Goal: Information Seeking & Learning: Learn about a topic

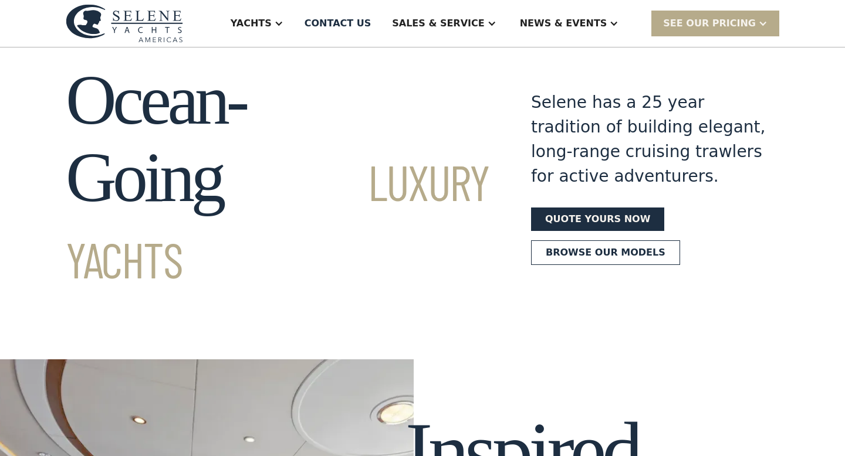
scroll to position [29, 0]
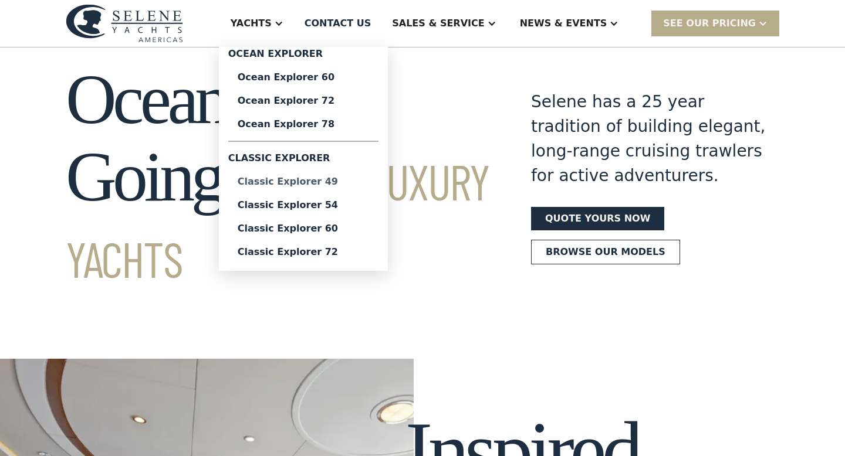
click at [299, 185] on div "Classic Explorer 49" at bounding box center [303, 181] width 131 height 9
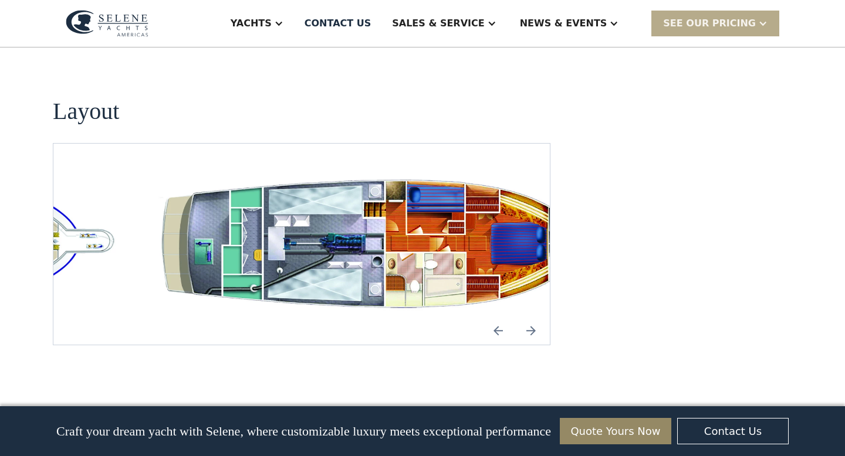
scroll to position [2230, 0]
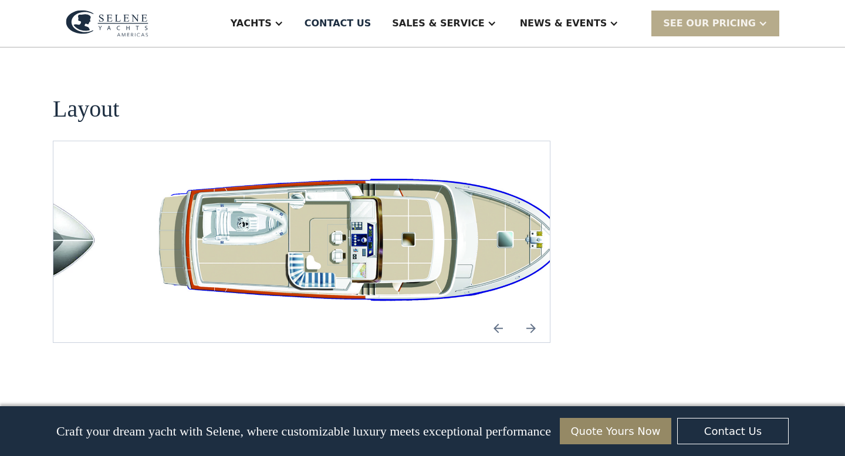
click at [497, 315] on img "Previous slide" at bounding box center [498, 329] width 28 height 28
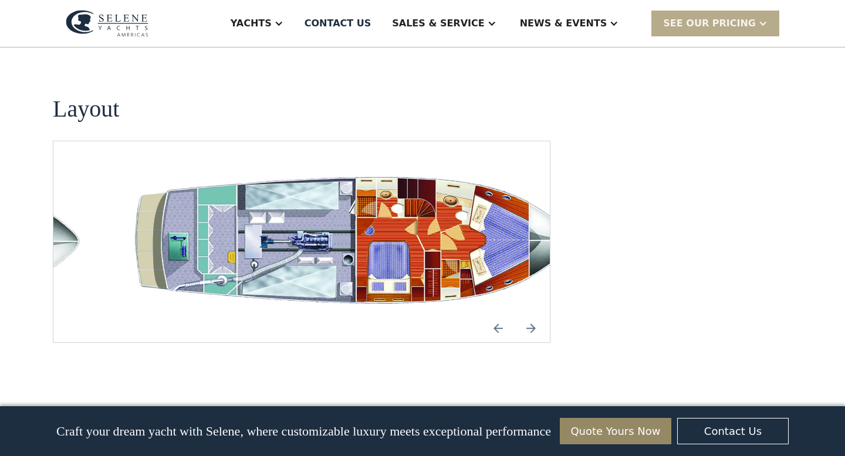
click at [430, 221] on img "open lightbox" at bounding box center [358, 243] width 478 height 146
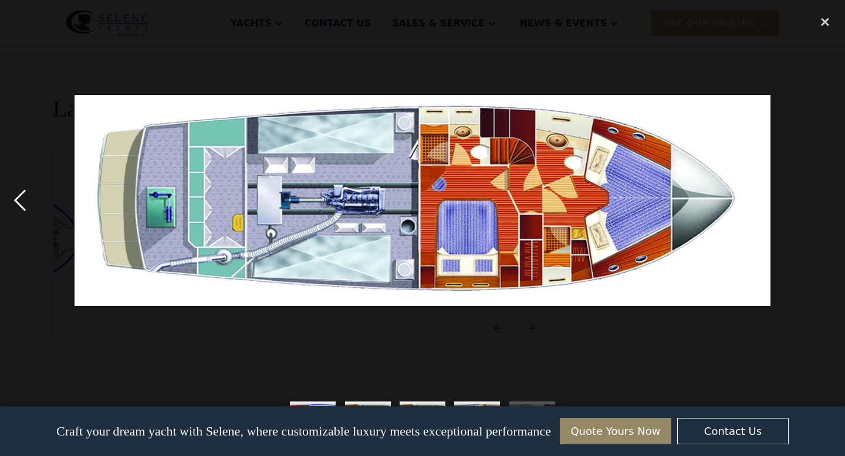
click at [18, 202] on div "previous image" at bounding box center [20, 201] width 40 height 384
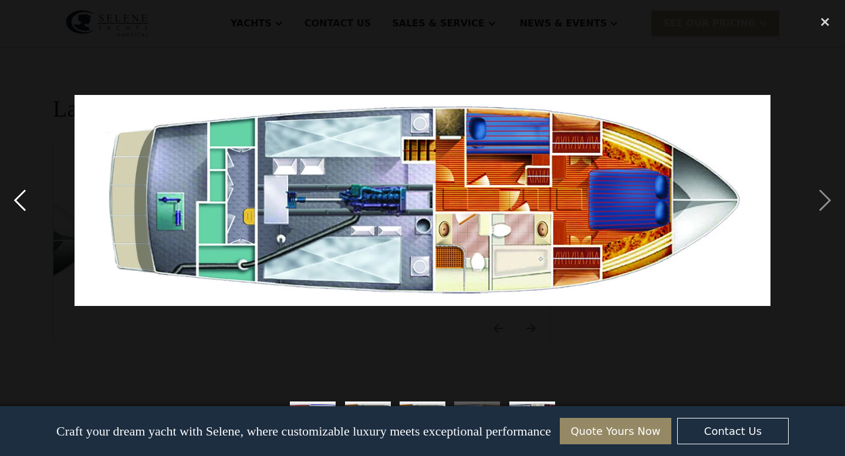
click at [18, 202] on div "previous image" at bounding box center [20, 201] width 40 height 384
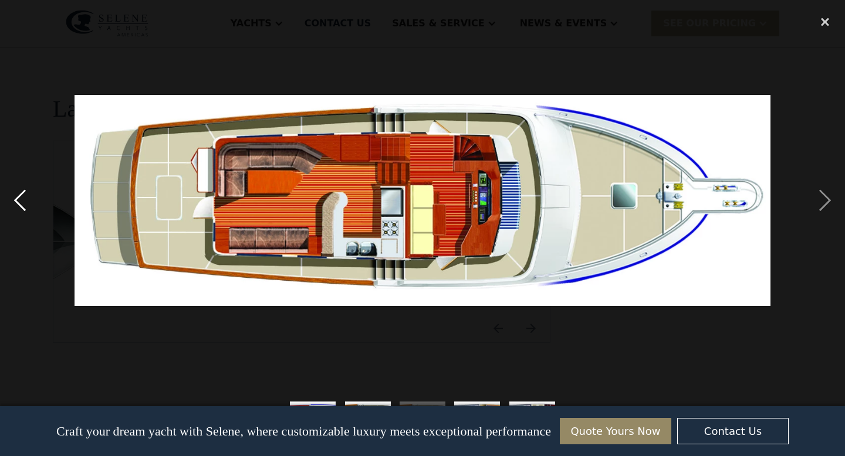
click at [18, 202] on div "previous image" at bounding box center [20, 201] width 40 height 384
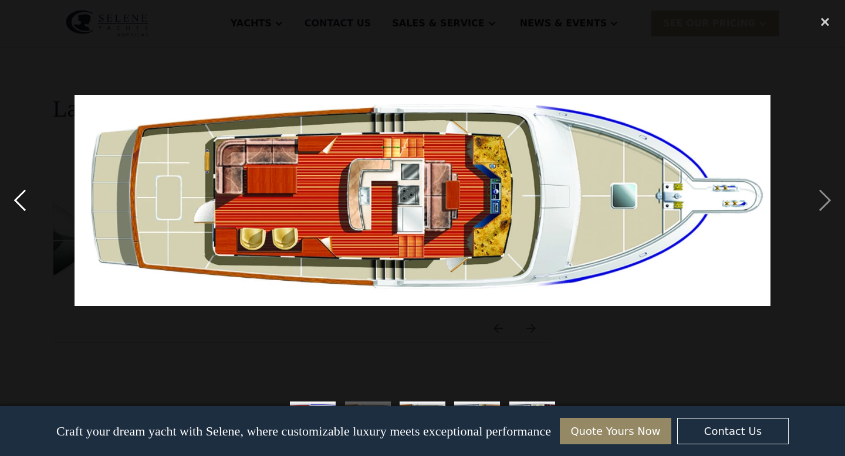
click at [18, 202] on div "previous image" at bounding box center [20, 201] width 40 height 384
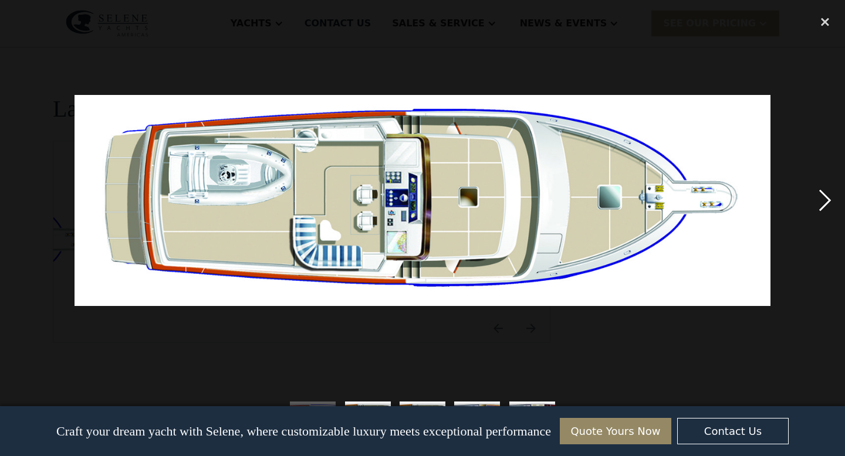
click at [826, 190] on div "next image" at bounding box center [825, 201] width 40 height 384
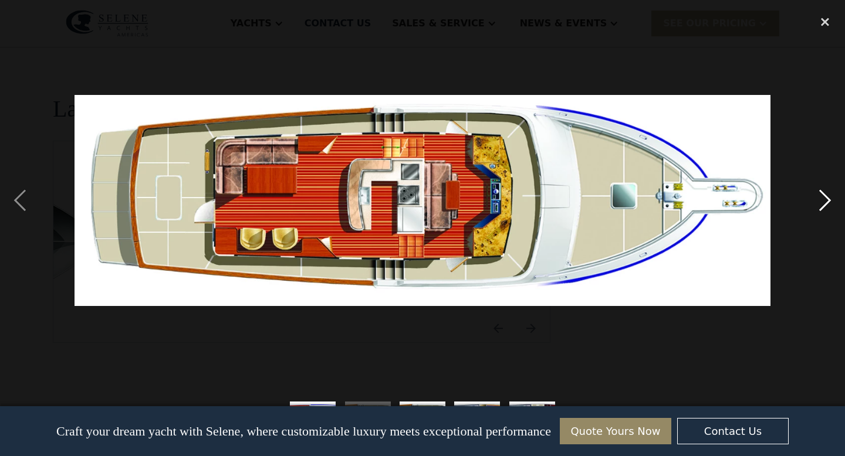
click at [826, 190] on div "next image" at bounding box center [825, 201] width 40 height 384
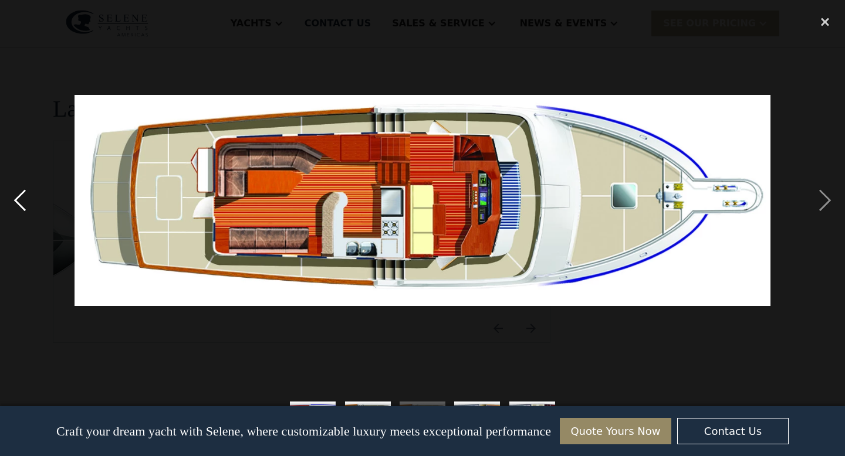
click at [18, 201] on div "previous image" at bounding box center [20, 201] width 40 height 384
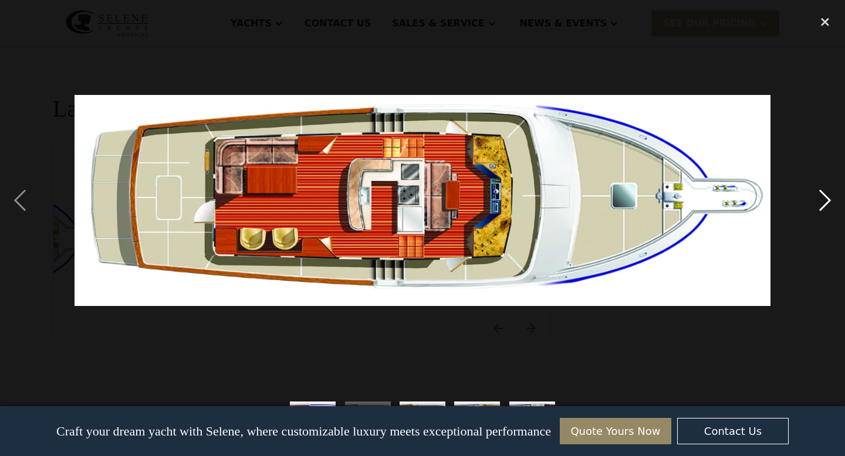
click at [819, 199] on div "next image" at bounding box center [825, 201] width 40 height 384
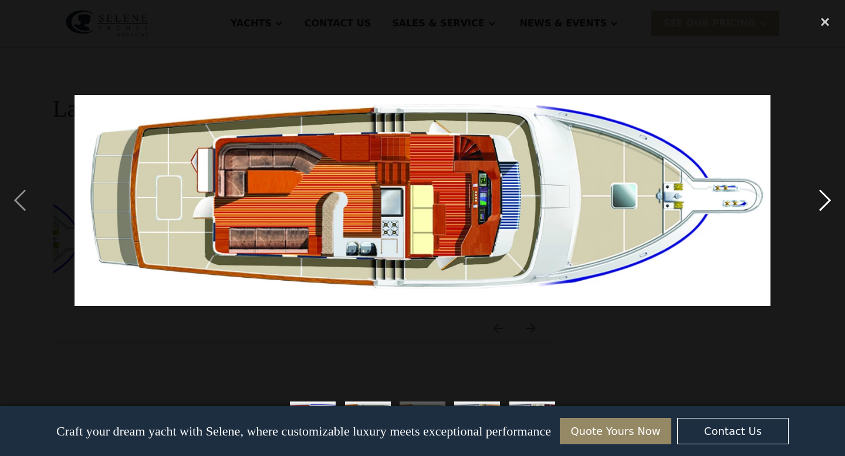
click at [819, 199] on div "next image" at bounding box center [825, 201] width 40 height 384
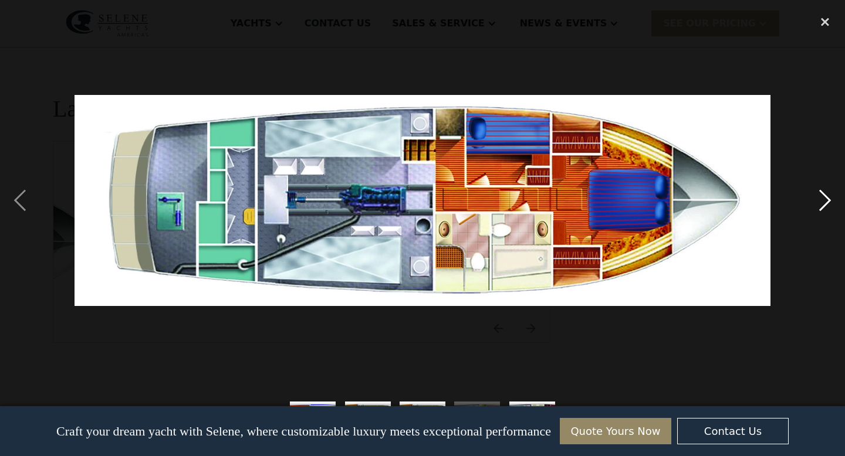
click at [819, 199] on div "next image" at bounding box center [825, 201] width 40 height 384
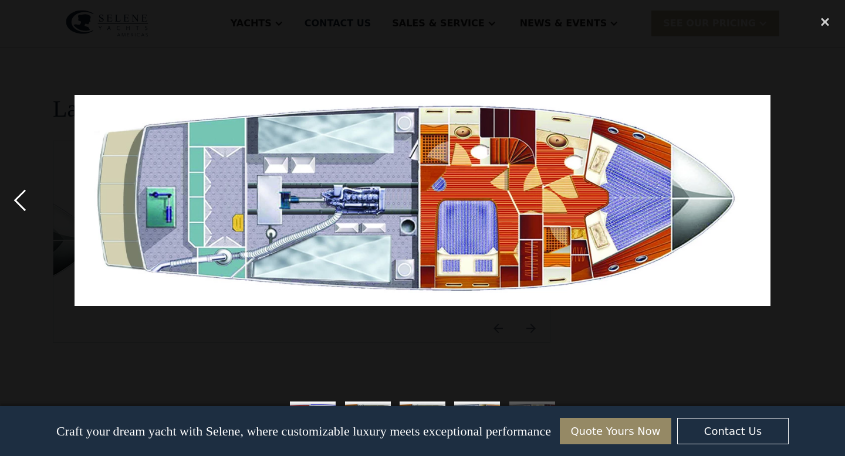
click at [17, 199] on div "previous image" at bounding box center [20, 201] width 40 height 384
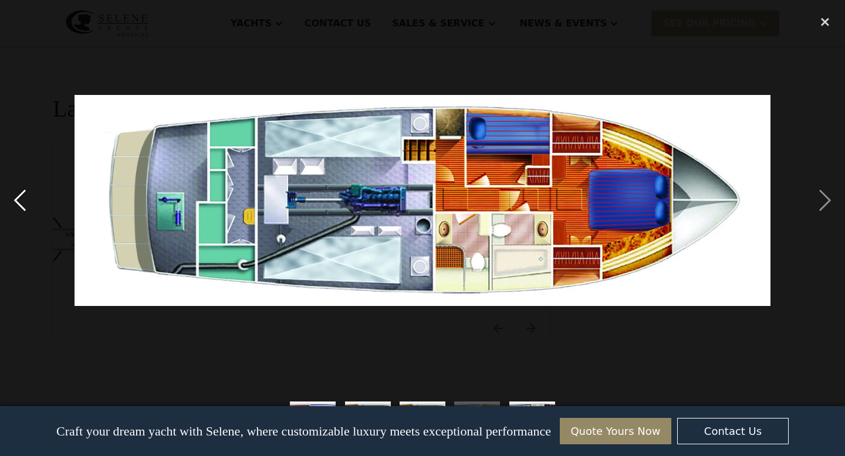
click at [17, 199] on div "previous image" at bounding box center [20, 201] width 40 height 384
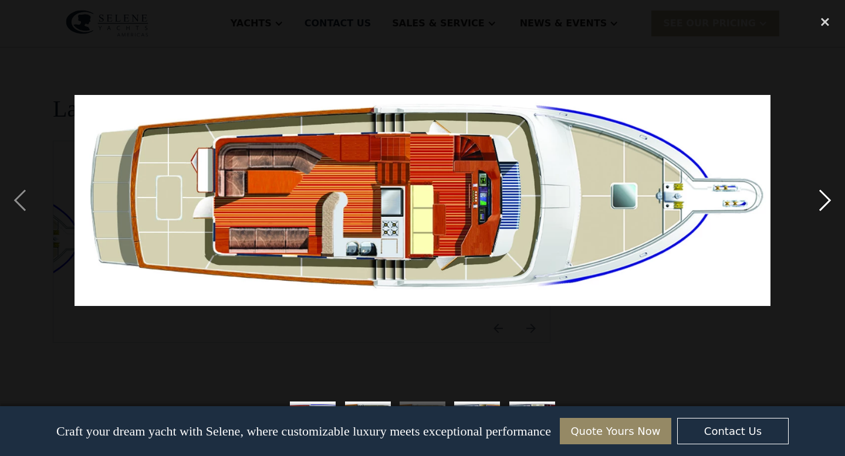
click at [827, 201] on div "next image" at bounding box center [825, 201] width 40 height 384
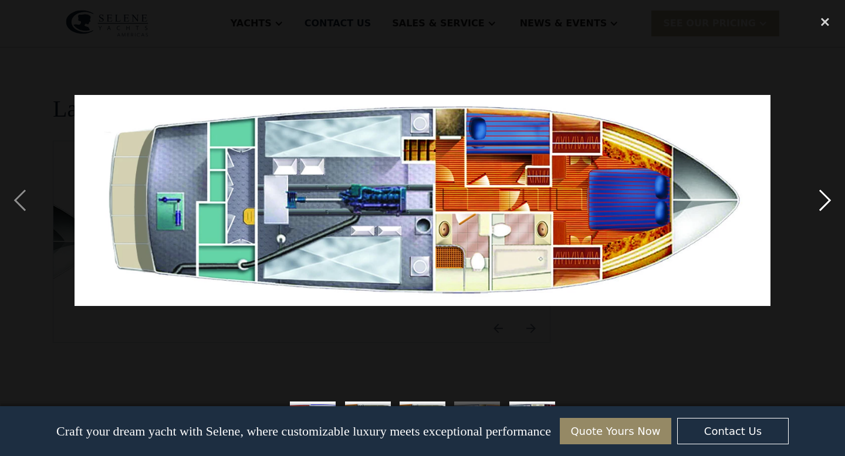
click at [827, 201] on div "next image" at bounding box center [825, 201] width 40 height 384
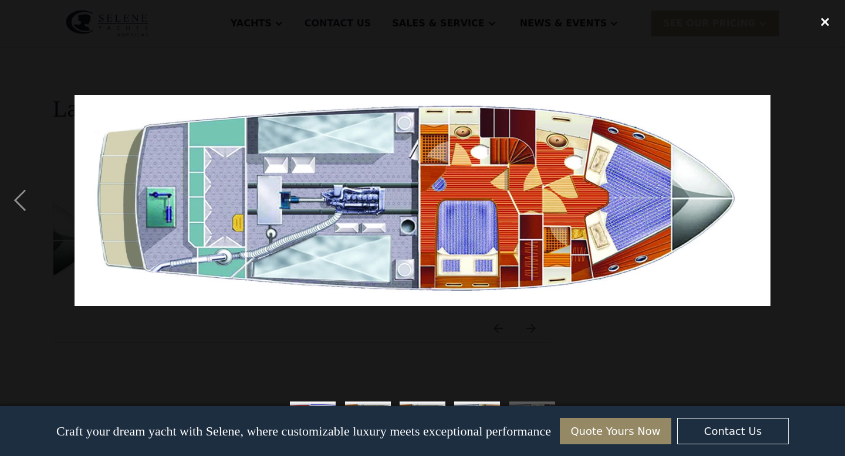
click at [830, 18] on div "close lightbox" at bounding box center [825, 22] width 40 height 26
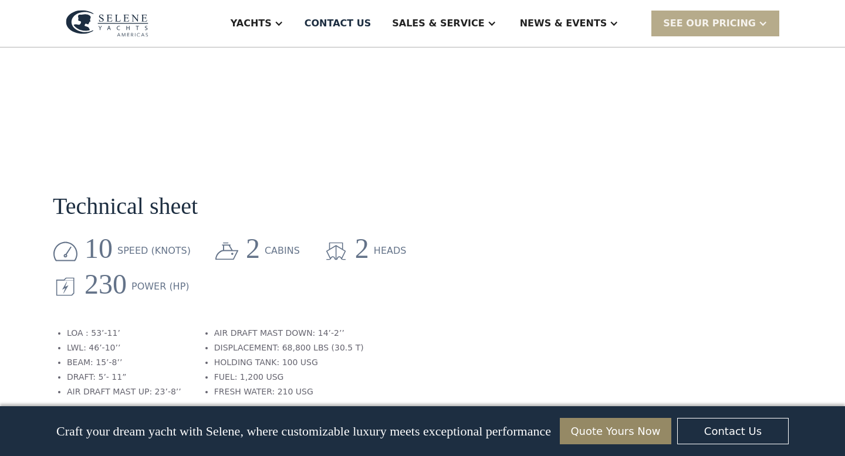
scroll to position [1255, 0]
